Goal: Information Seeking & Learning: Check status

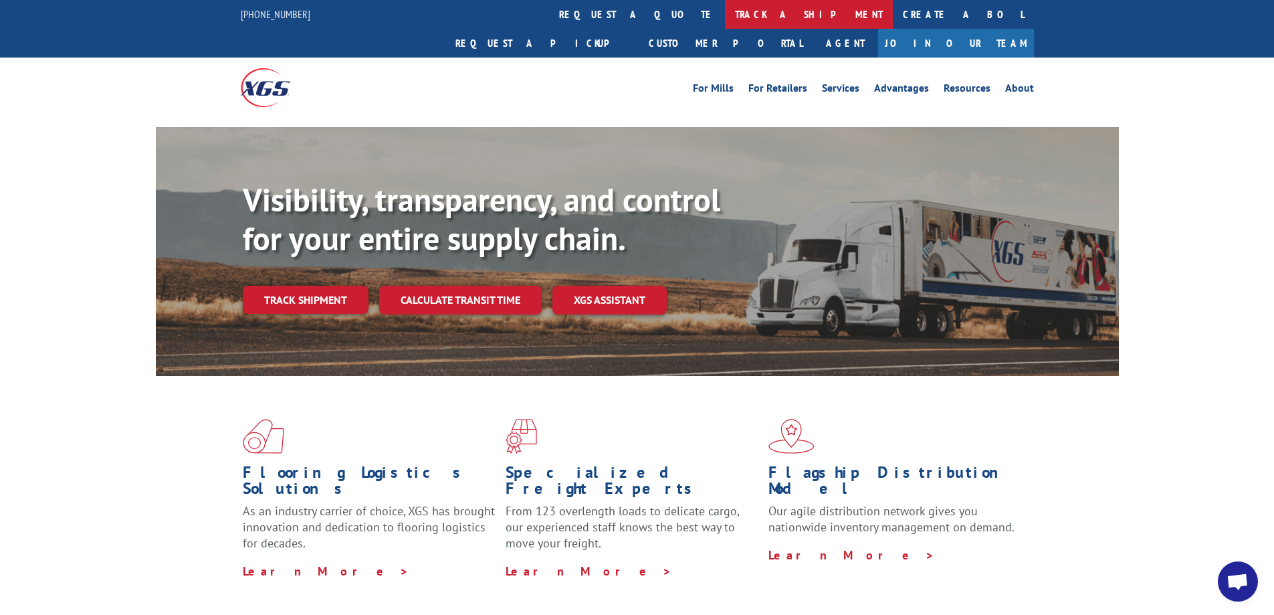
click at [725, 11] on link "track a shipment" at bounding box center [809, 14] width 168 height 29
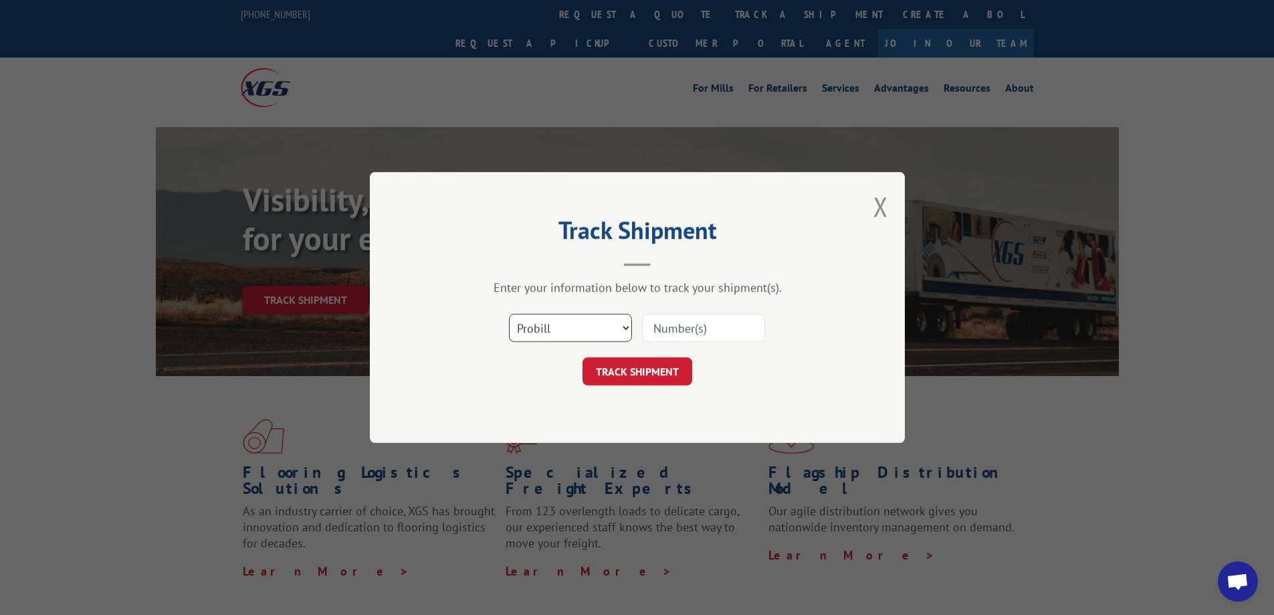
click at [595, 323] on select "Select category... Probill BOL PO" at bounding box center [570, 328] width 123 height 28
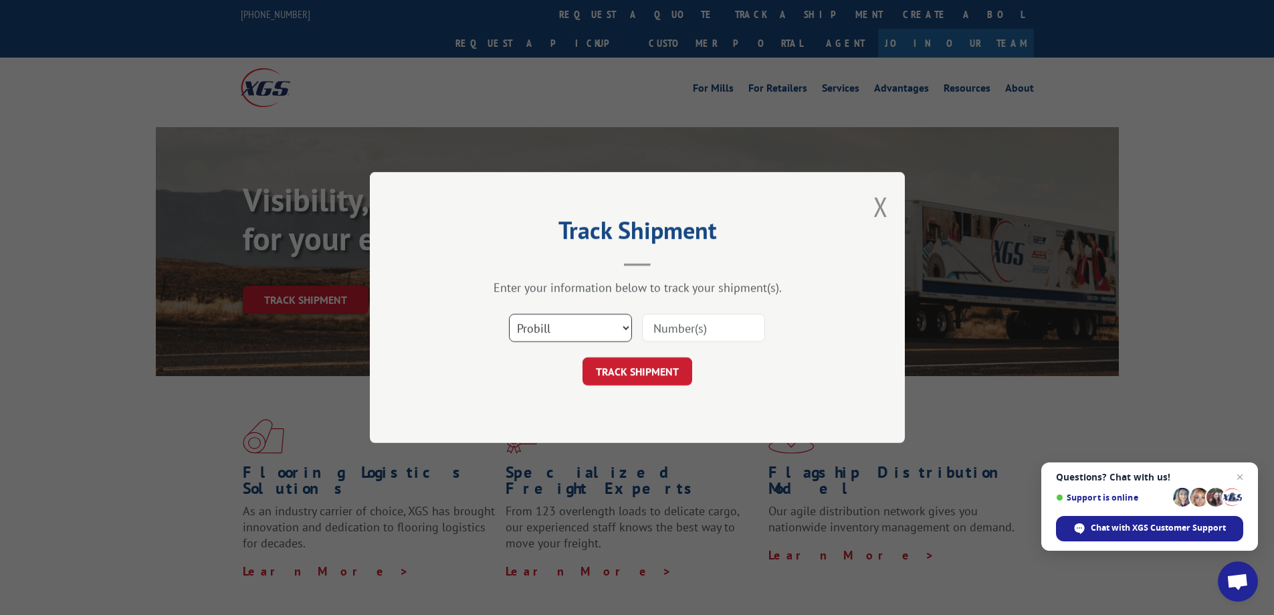
select select "po"
click at [509, 314] on select "Select category... Probill BOL PO" at bounding box center [570, 328] width 123 height 28
click at [654, 328] on input at bounding box center [703, 328] width 123 height 28
paste input "34518538"
type input "34518538"
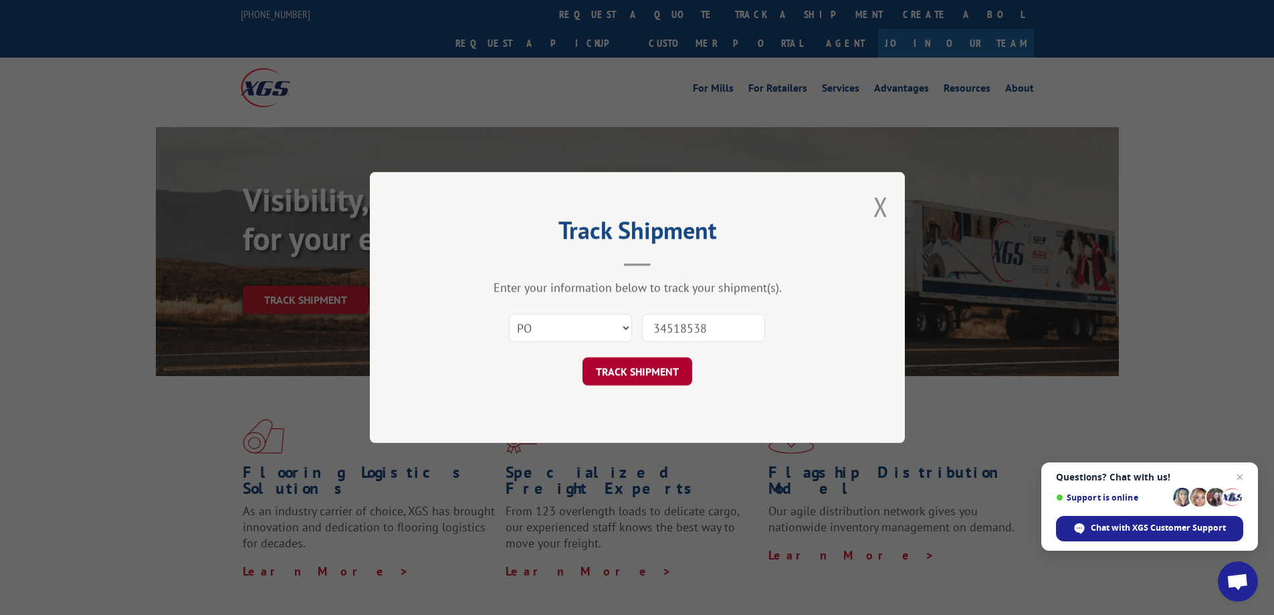
click at [628, 372] on button "TRACK SHIPMENT" at bounding box center [638, 371] width 110 height 28
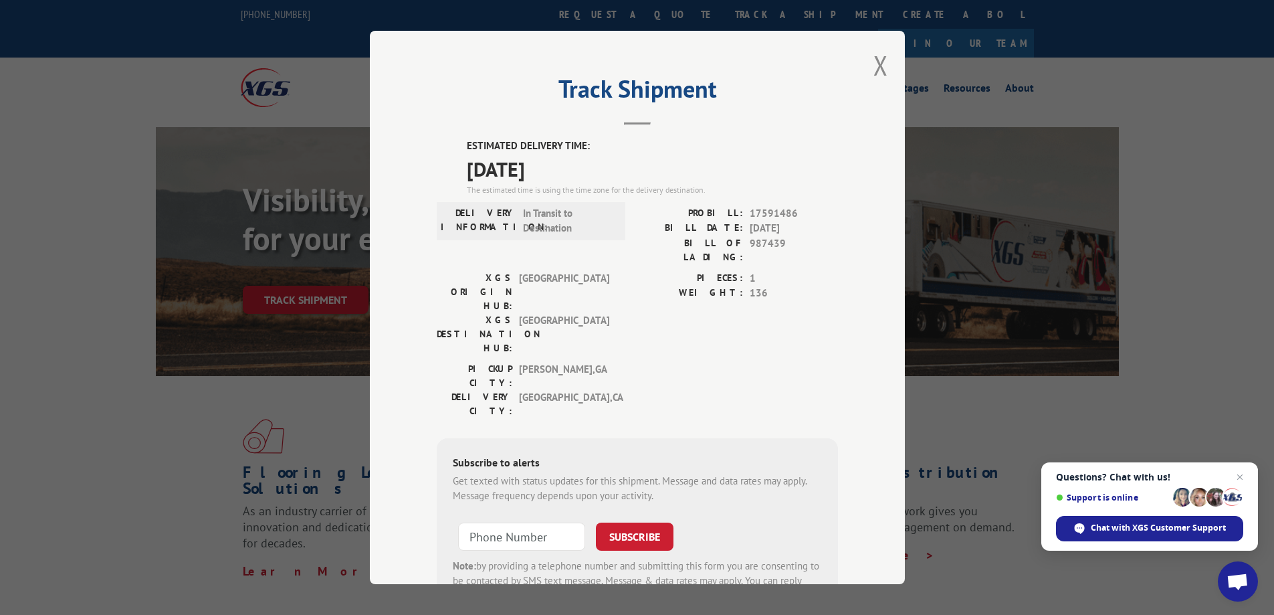
click at [755, 110] on header "Track Shipment" at bounding box center [637, 102] width 401 height 45
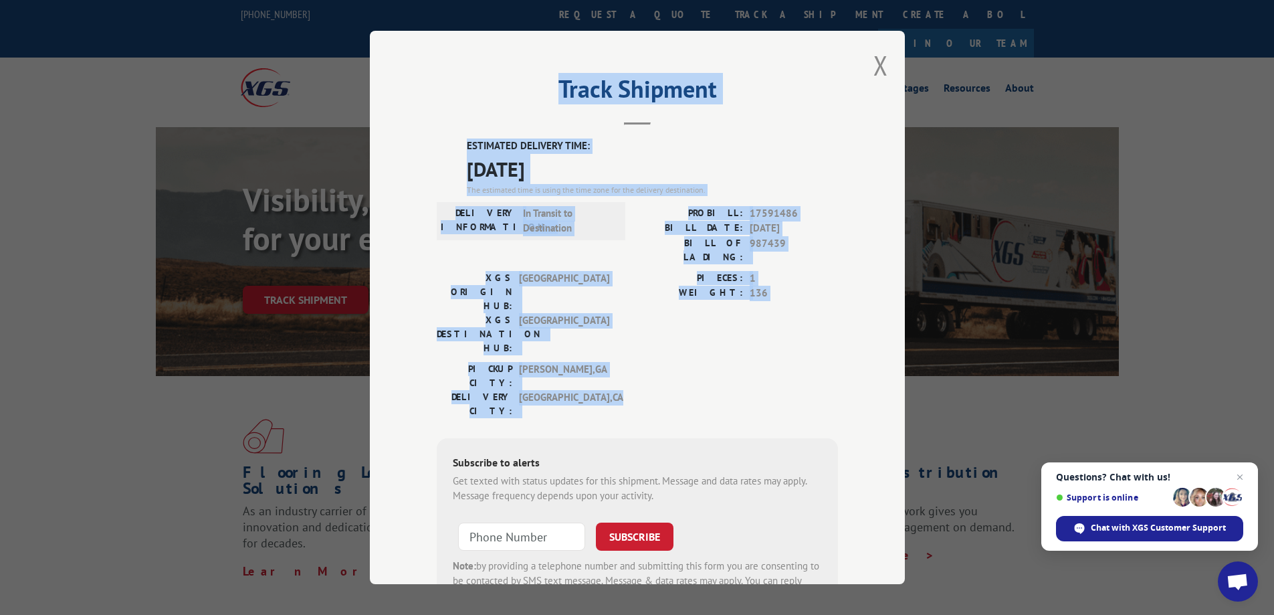
drag, startPoint x: 550, startPoint y: 83, endPoint x: 683, endPoint y: 332, distance: 282.8
click at [683, 332] on div "Track Shipment ESTIMATED DELIVERY TIME: [DATE] The estimated time is using the …" at bounding box center [637, 307] width 535 height 553
copy div "Track Shipment ESTIMATED DELIVERY TIME: [DATE] The estimated time is using the …"
click at [876, 63] on button "Close modal" at bounding box center [881, 64] width 15 height 35
